Goal: Communication & Community: Answer question/provide support

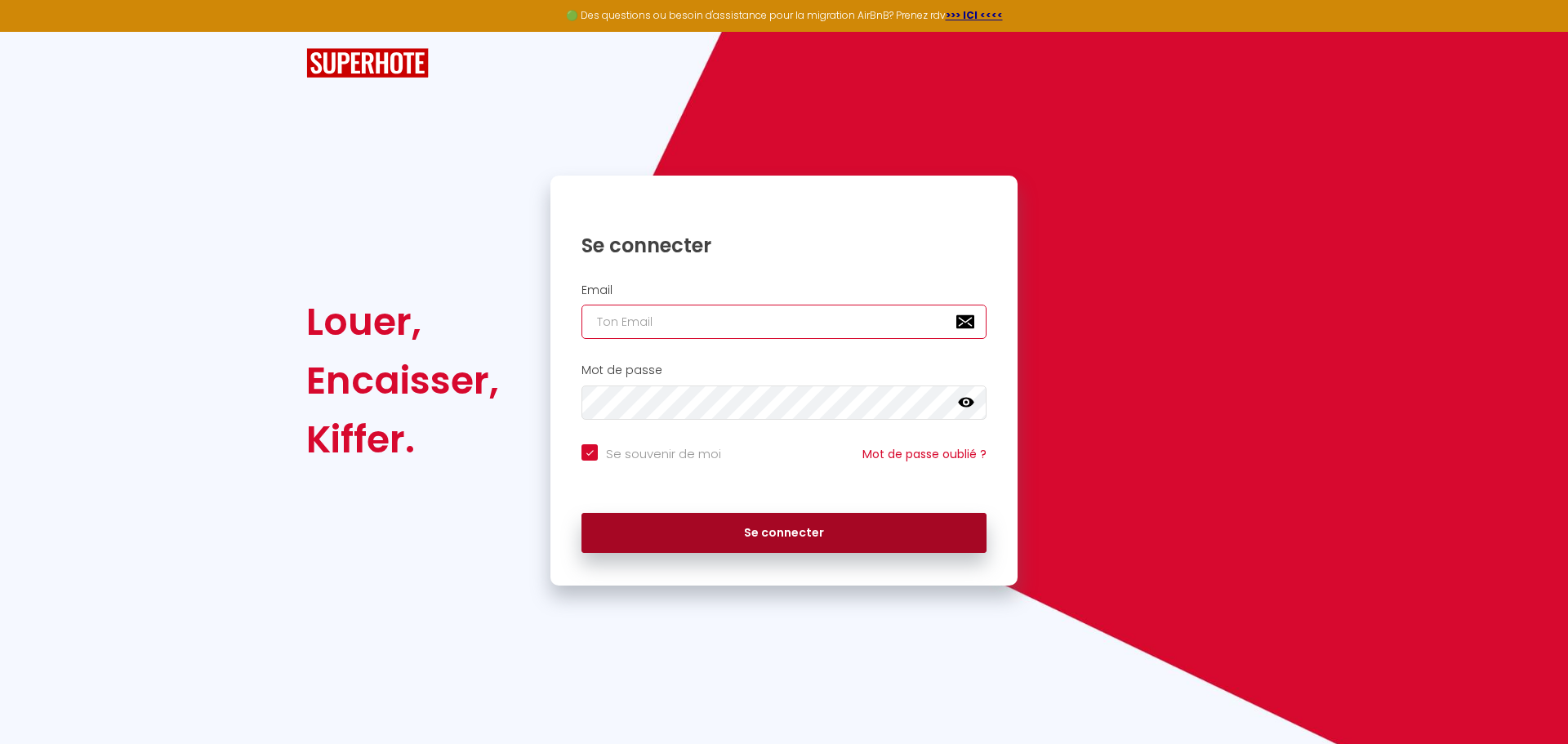
type input "[EMAIL_ADDRESS][DOMAIN_NAME]"
click at [766, 531] on button "Se connecter" at bounding box center [783, 533] width 405 height 41
checkbox input "true"
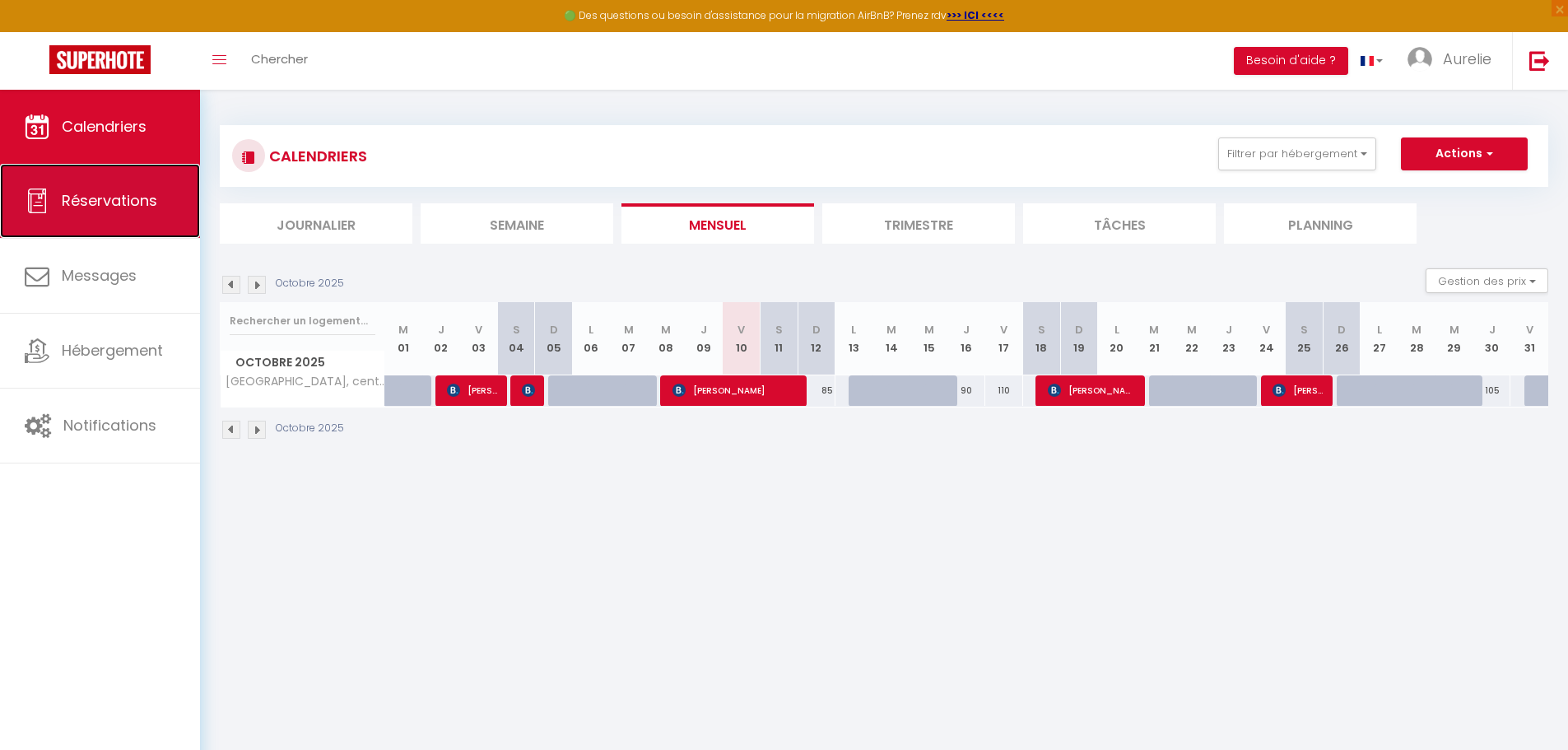
click at [174, 221] on link "Réservations" at bounding box center [100, 201] width 200 height 74
select select "not_cancelled"
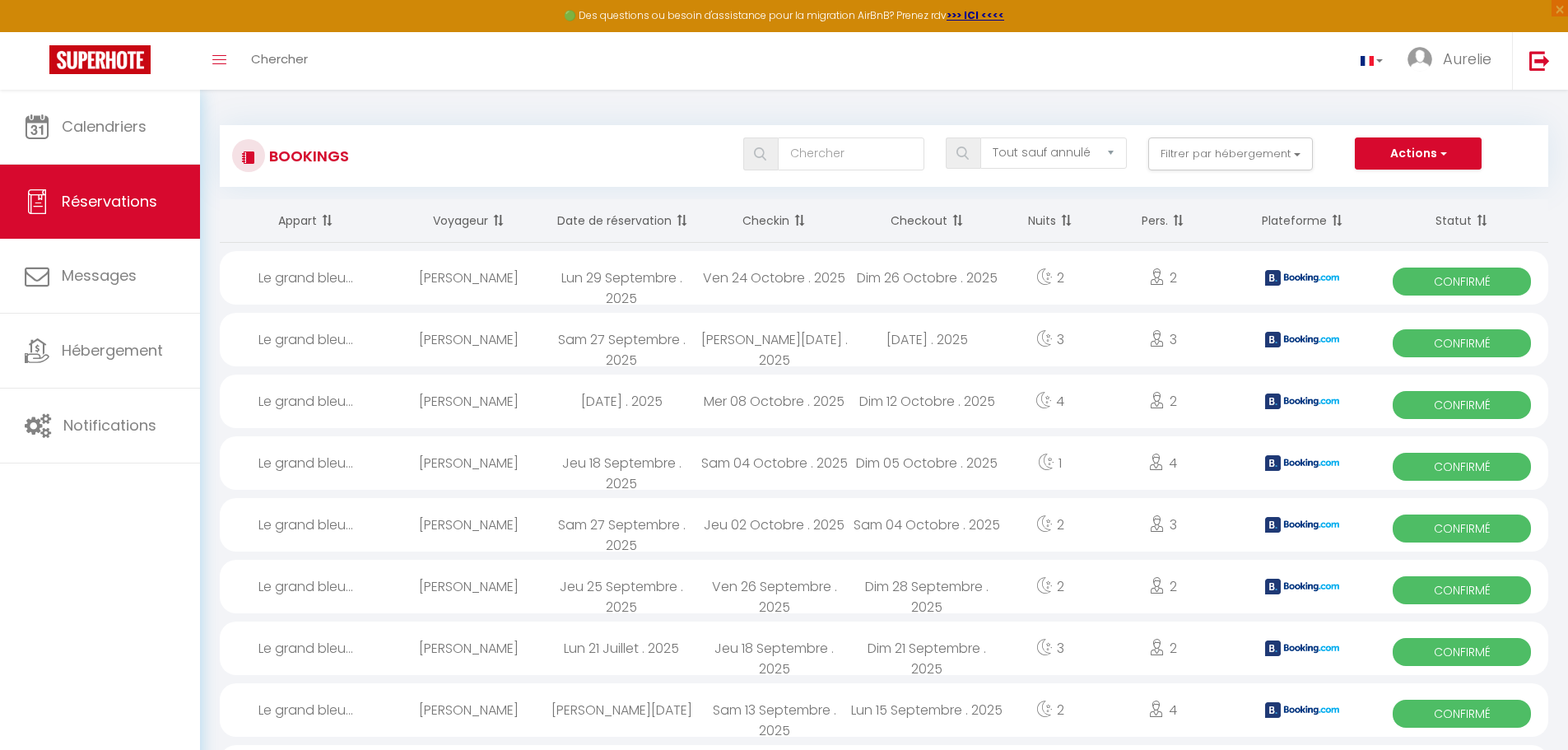
scroll to position [82, 0]
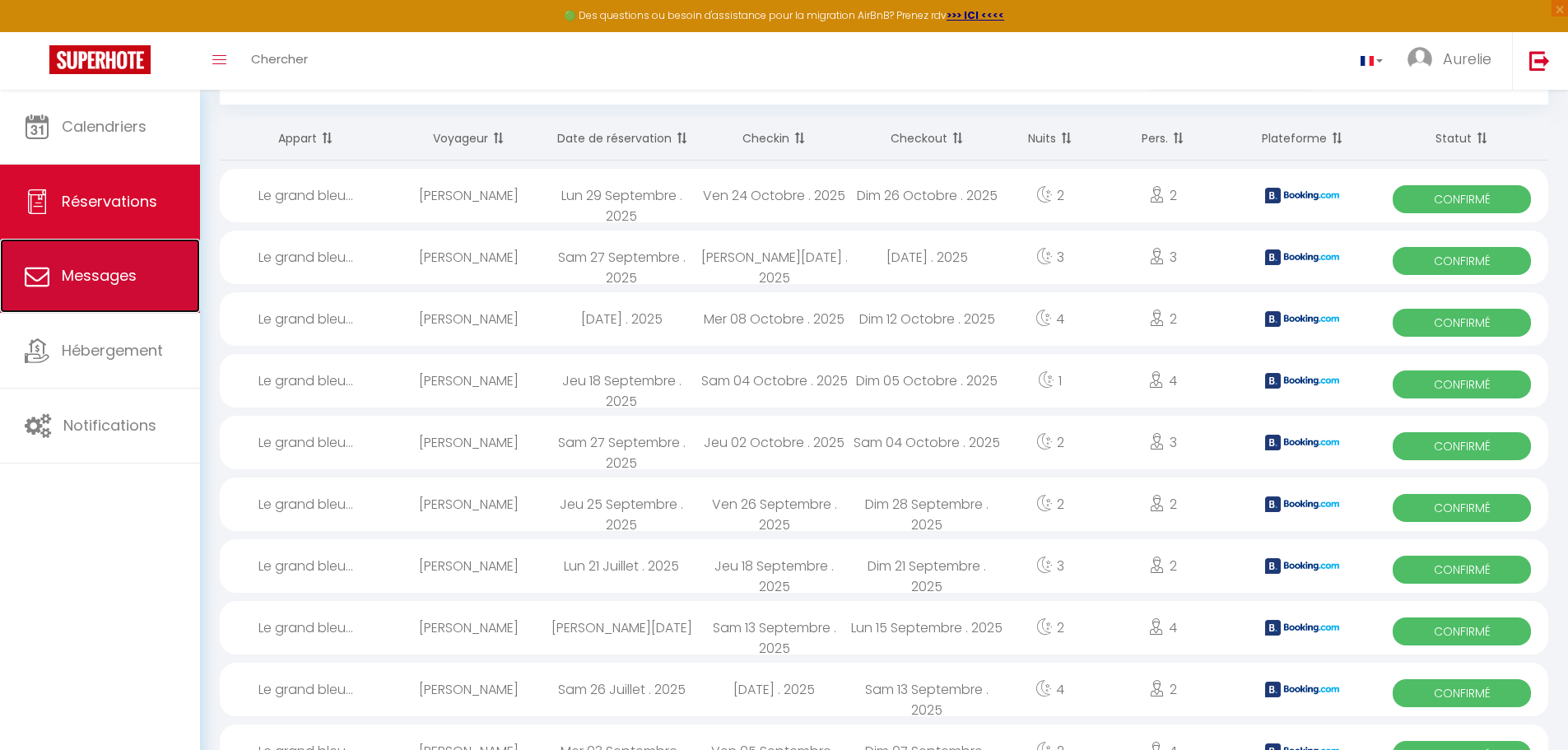
click at [154, 262] on link "Messages" at bounding box center [100, 275] width 200 height 74
select select "message"
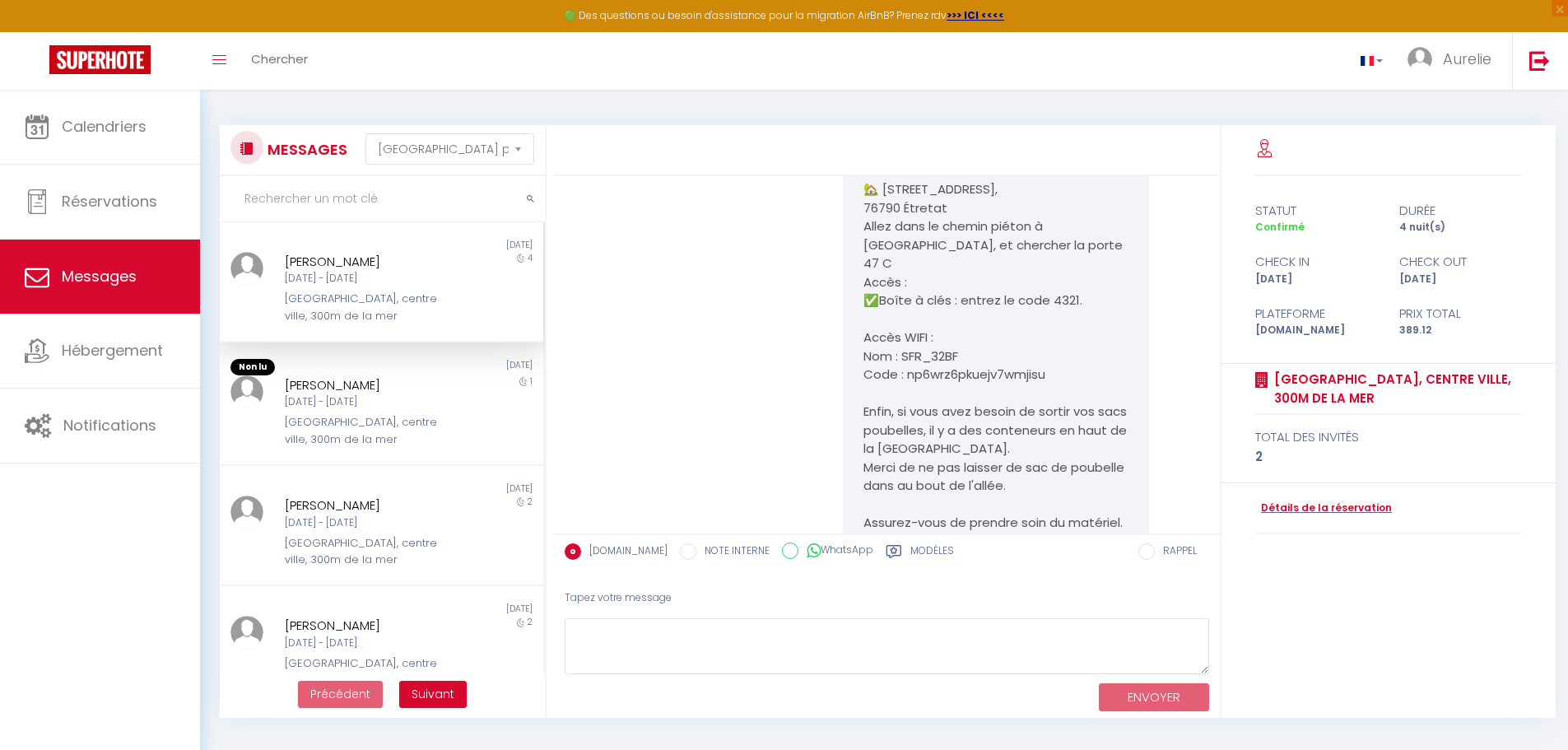
scroll to position [3253, 0]
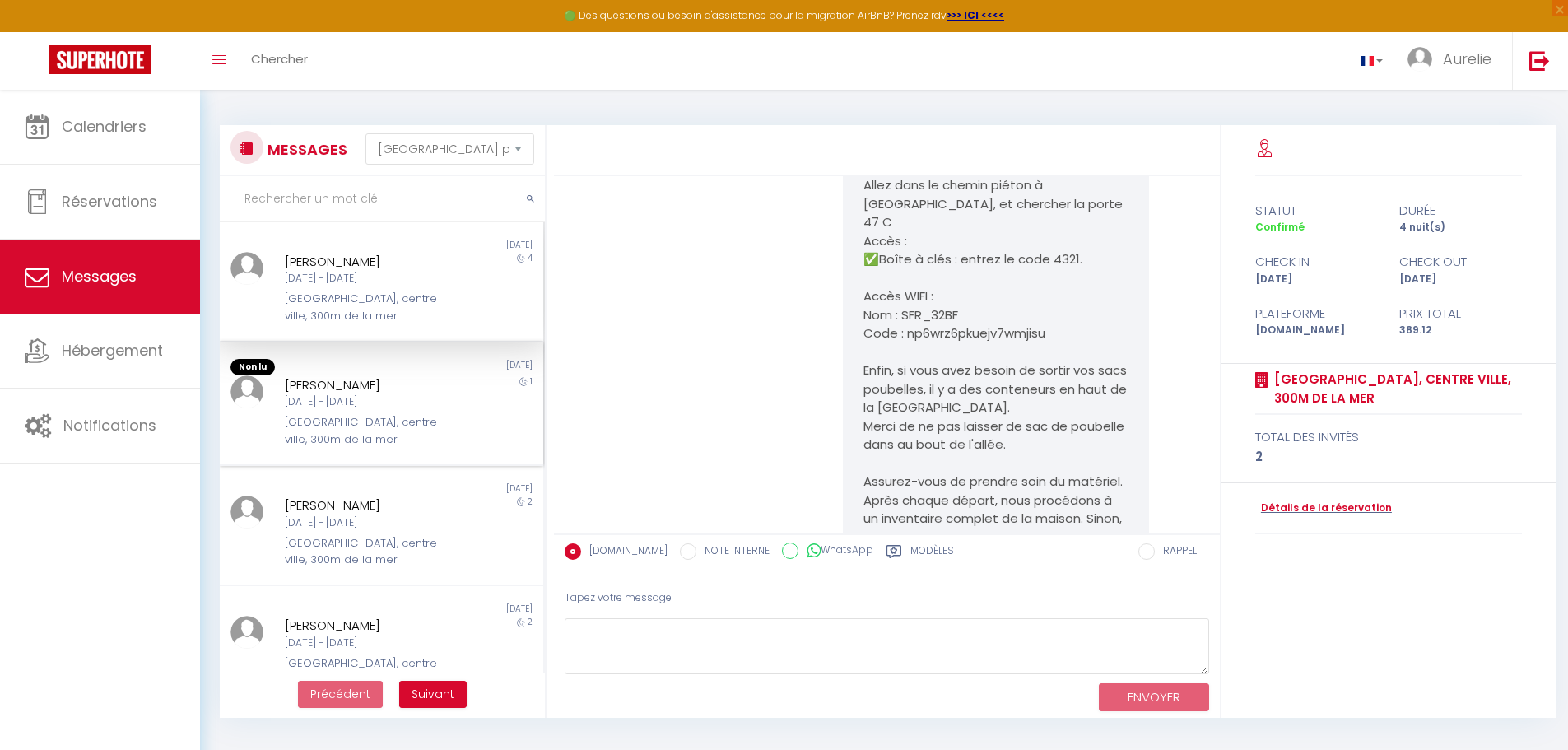
click at [482, 383] on div "1" at bounding box center [503, 411] width 80 height 73
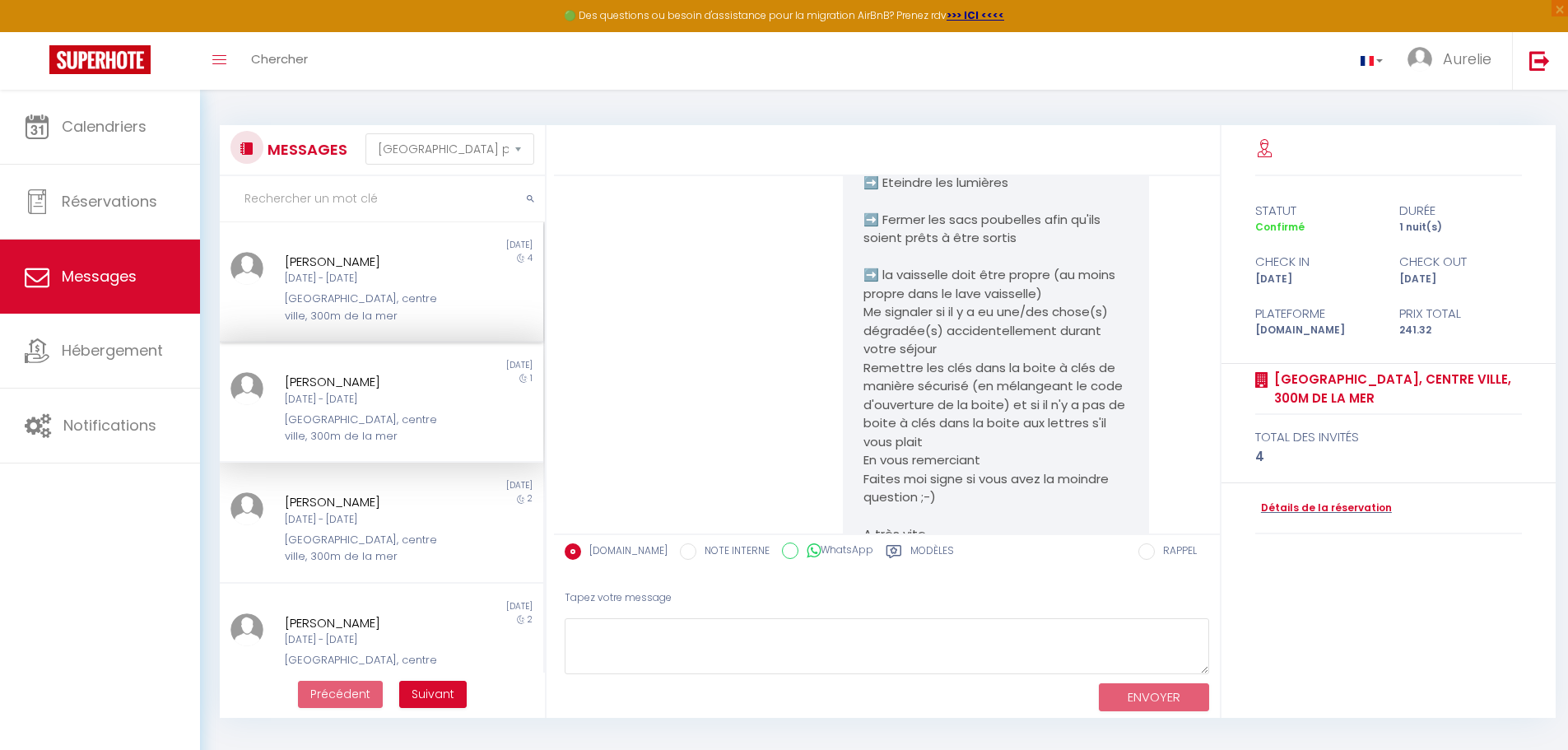
scroll to position [5379, 0]
